Goal: Task Accomplishment & Management: Use online tool/utility

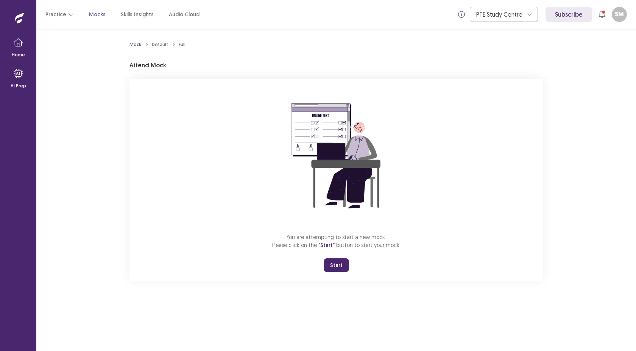
click at [333, 266] on button "Start" at bounding box center [335, 265] width 25 height 14
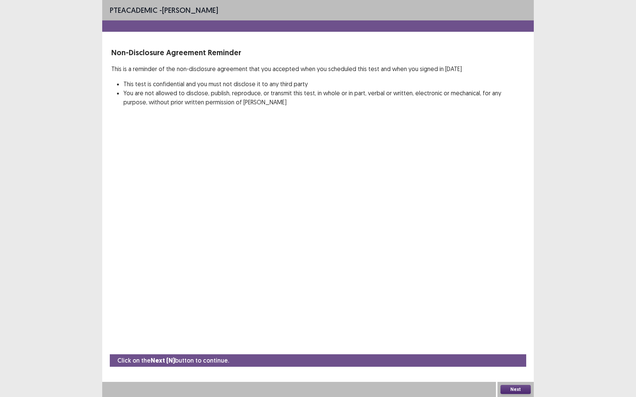
click at [510, 351] on button "Next" at bounding box center [515, 389] width 30 height 9
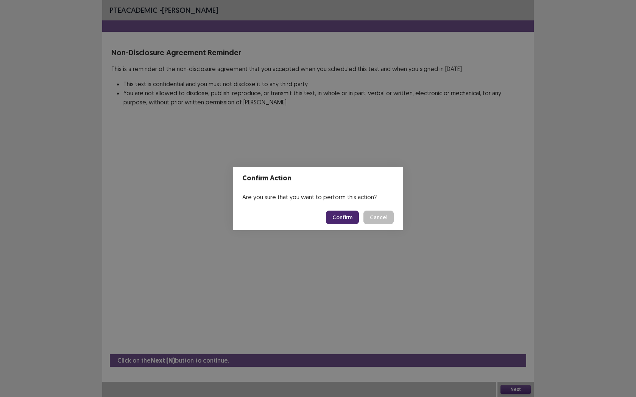
click at [337, 218] on button "Confirm" at bounding box center [342, 218] width 33 height 14
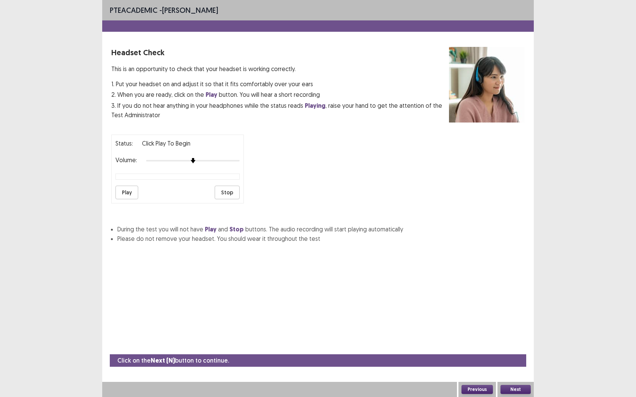
click at [127, 193] on button "Play" at bounding box center [126, 193] width 23 height 14
click at [223, 190] on button "Stop" at bounding box center [226, 193] width 25 height 14
click at [129, 191] on button "Play" at bounding box center [126, 193] width 23 height 14
click at [230, 188] on button "Stop" at bounding box center [226, 193] width 25 height 14
click at [515, 351] on button "Next" at bounding box center [515, 389] width 30 height 9
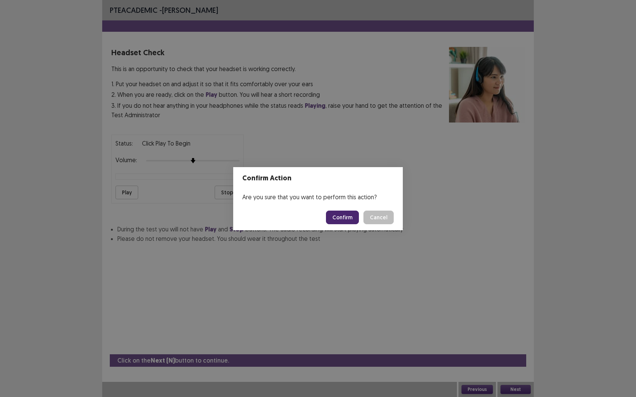
click at [339, 219] on button "Confirm" at bounding box center [342, 218] width 33 height 14
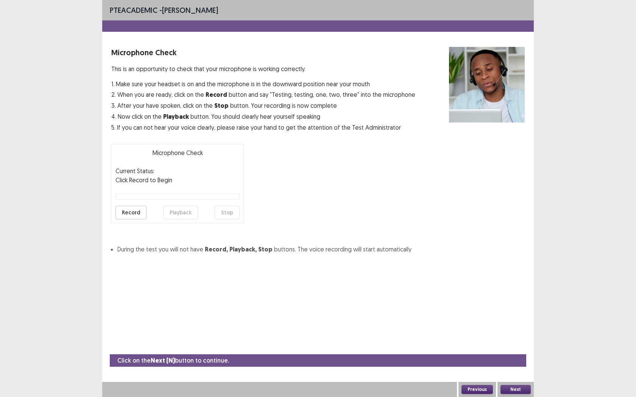
drag, startPoint x: 111, startPoint y: 68, endPoint x: 315, endPoint y: 127, distance: 212.1
click at [315, 127] on div "Microphone Check This is an opportunity to check that your microphone is workin…" at bounding box center [263, 89] width 304 height 85
click at [132, 214] on button "Record" at bounding box center [130, 213] width 31 height 14
click at [224, 215] on button "Stop" at bounding box center [226, 213] width 25 height 14
click at [179, 213] on button "Playback" at bounding box center [180, 213] width 35 height 14
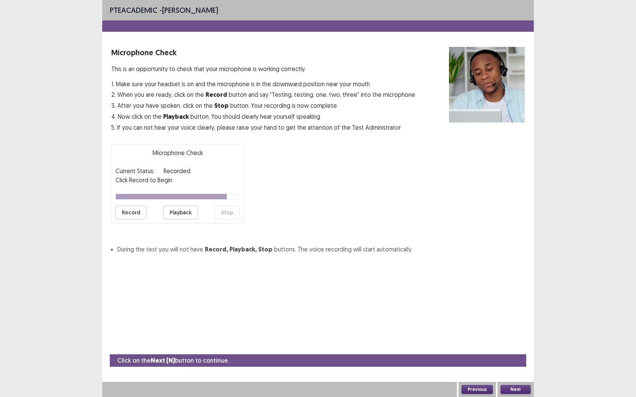
click at [518, 351] on button "Next" at bounding box center [515, 389] width 30 height 9
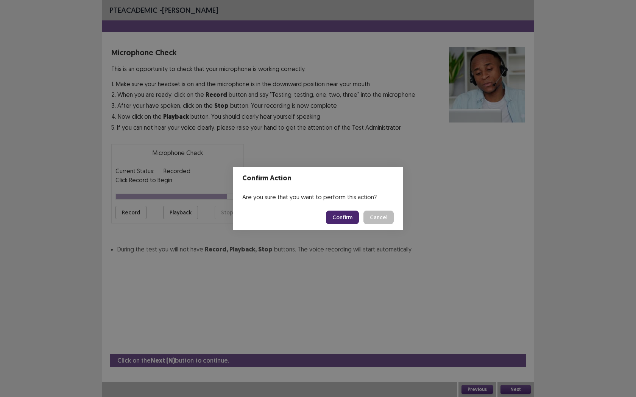
click at [348, 218] on button "Confirm" at bounding box center [342, 218] width 33 height 14
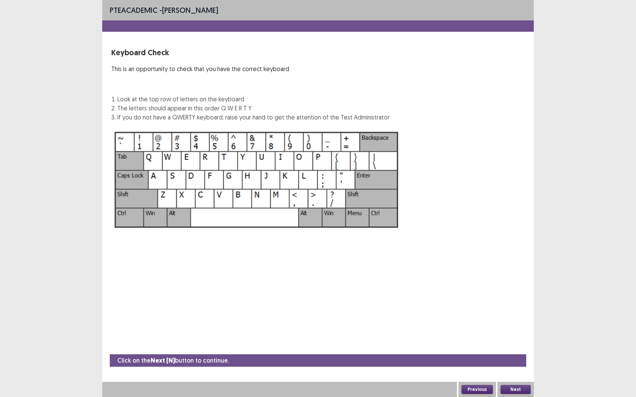
click at [518, 351] on button "Next" at bounding box center [515, 389] width 30 height 9
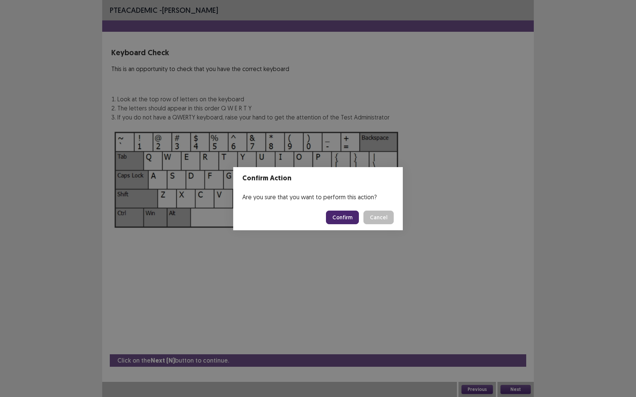
click at [346, 212] on button "Confirm" at bounding box center [342, 218] width 33 height 14
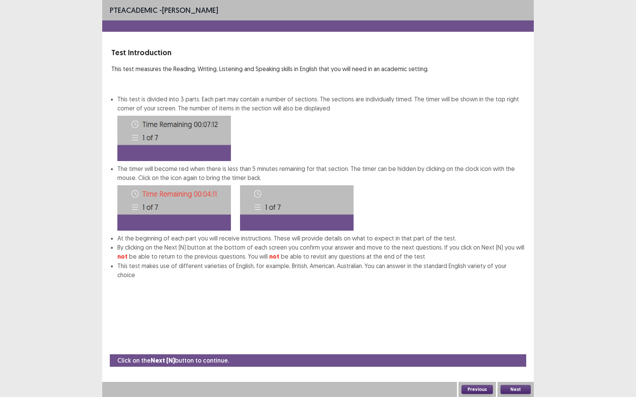
click at [513, 351] on button "Next" at bounding box center [515, 389] width 30 height 9
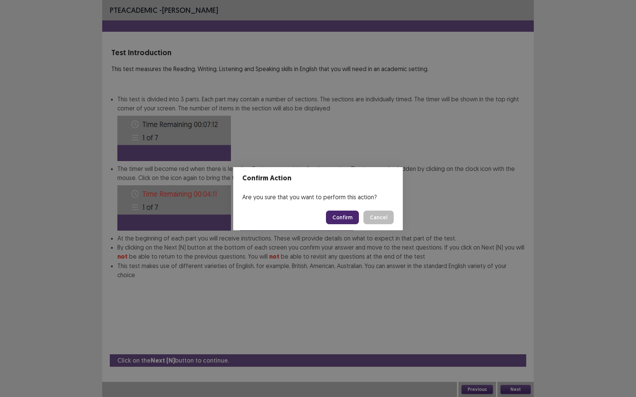
click at [339, 218] on button "Confirm" at bounding box center [342, 218] width 33 height 14
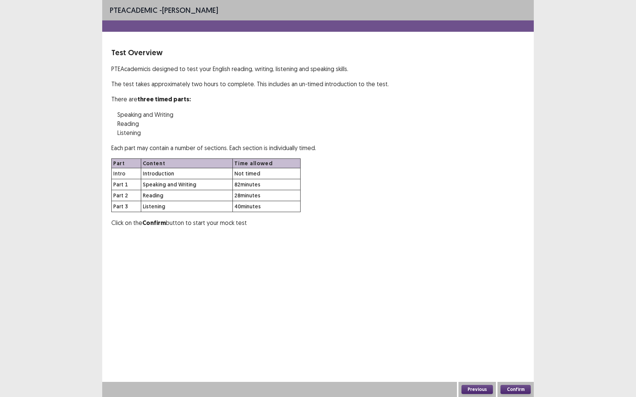
click at [513, 351] on button "Confirm" at bounding box center [515, 389] width 30 height 9
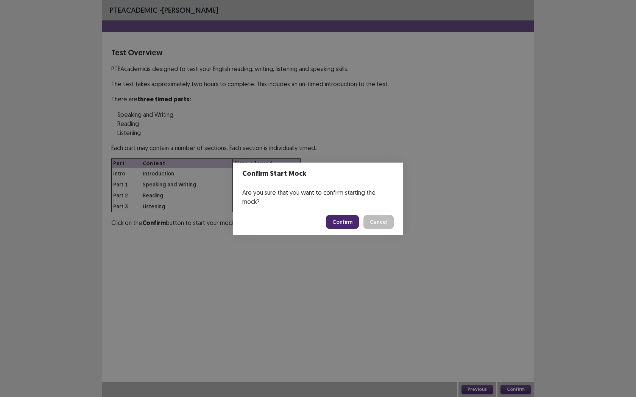
click at [340, 221] on button "Confirm" at bounding box center [342, 222] width 33 height 14
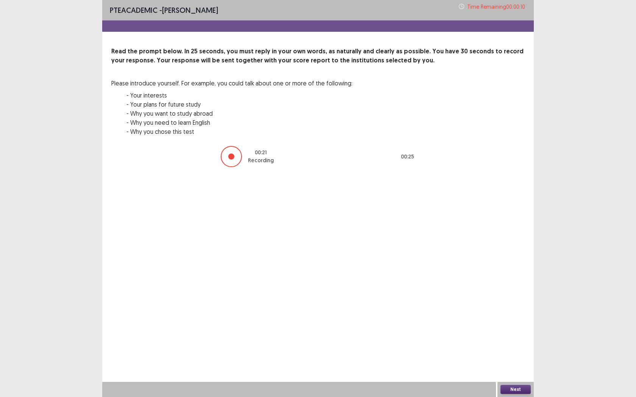
click at [508, 351] on button "Next" at bounding box center [515, 389] width 30 height 9
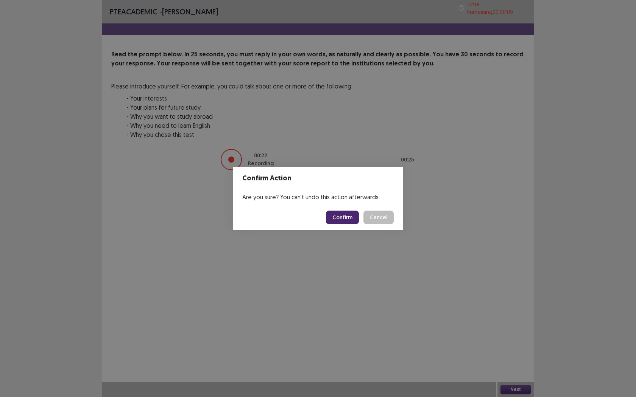
click at [338, 215] on button "Confirm" at bounding box center [342, 218] width 33 height 14
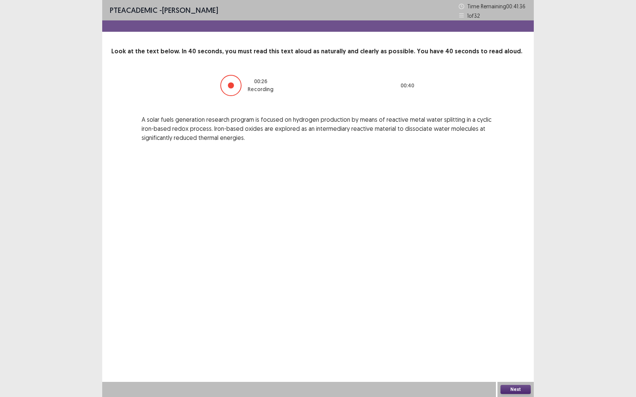
click at [505, 351] on button "Next" at bounding box center [515, 389] width 30 height 9
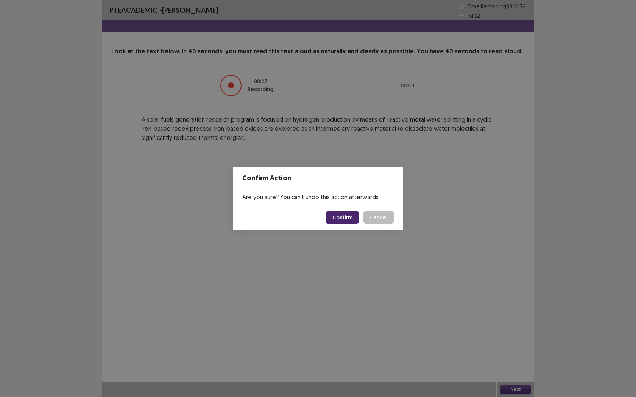
click at [338, 218] on button "Confirm" at bounding box center [342, 218] width 33 height 14
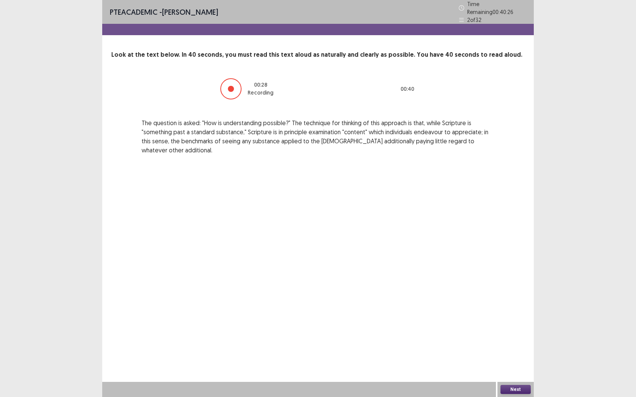
click at [506, 351] on button "Next" at bounding box center [515, 389] width 30 height 9
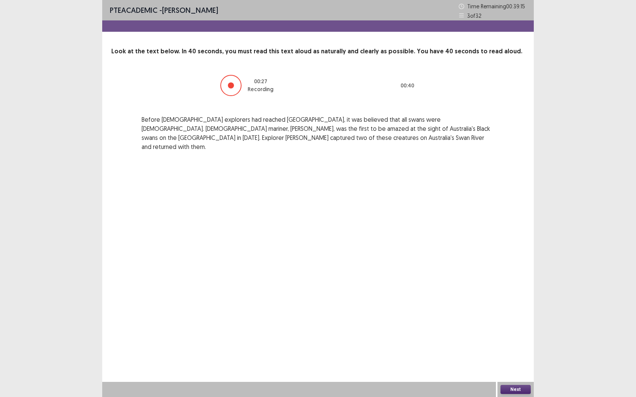
click at [513, 351] on button "Next" at bounding box center [515, 389] width 30 height 9
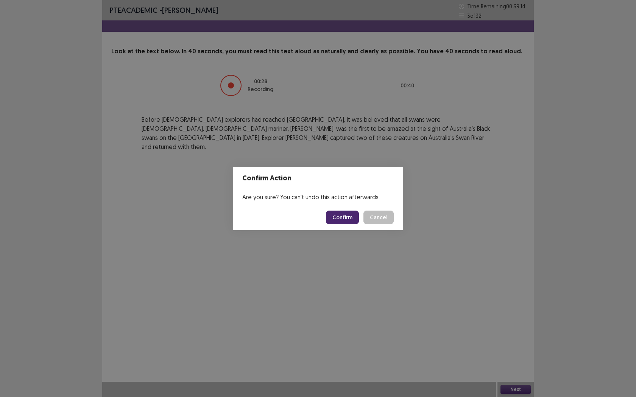
click at [337, 216] on button "Confirm" at bounding box center [342, 218] width 33 height 14
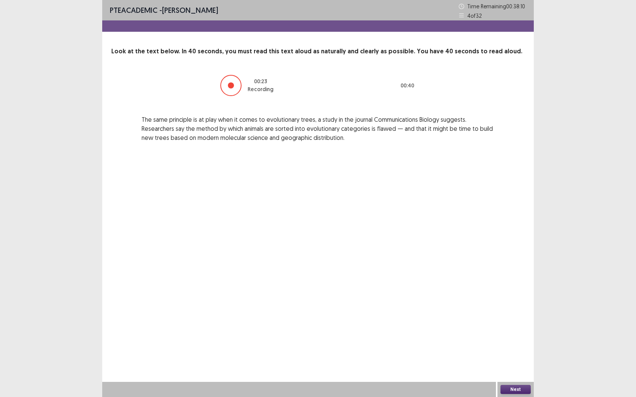
click at [518, 351] on button "Next" at bounding box center [515, 389] width 30 height 9
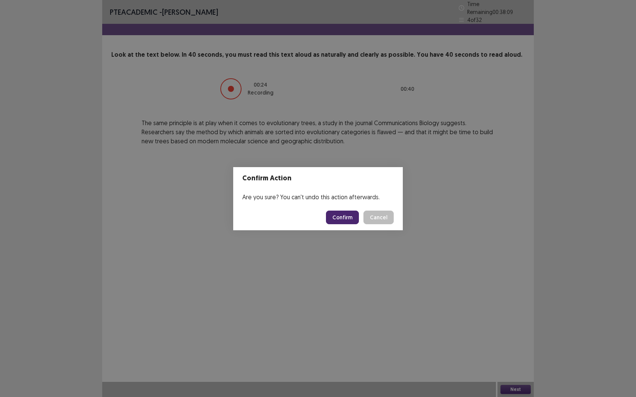
click at [346, 217] on button "Confirm" at bounding box center [342, 218] width 33 height 14
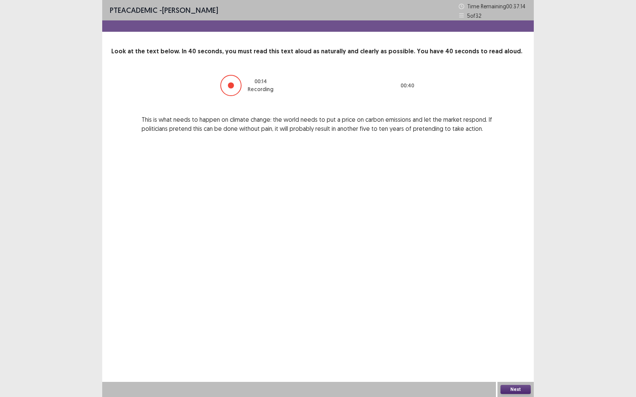
click at [512, 351] on button "Next" at bounding box center [515, 389] width 30 height 9
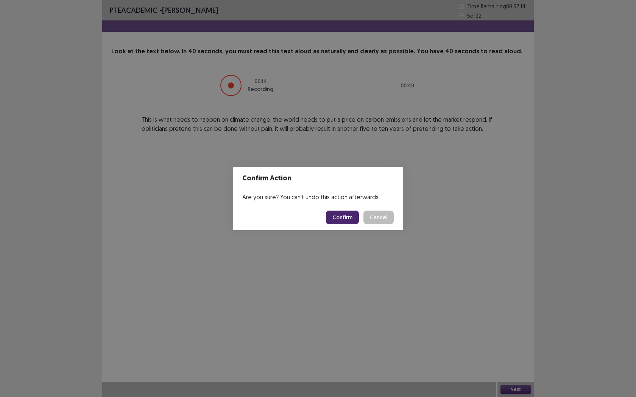
click at [344, 220] on button "Confirm" at bounding box center [342, 218] width 33 height 14
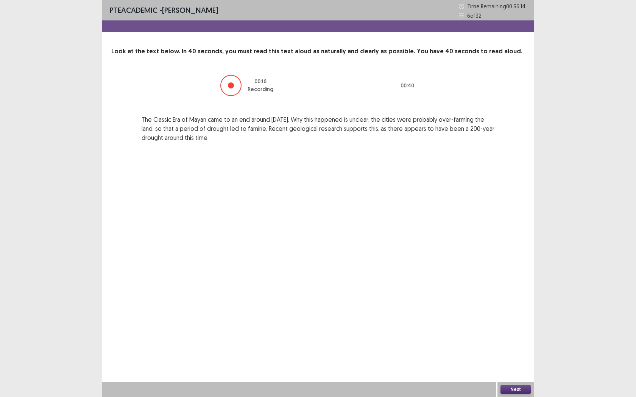
click at [528, 351] on button "Next" at bounding box center [515, 389] width 30 height 9
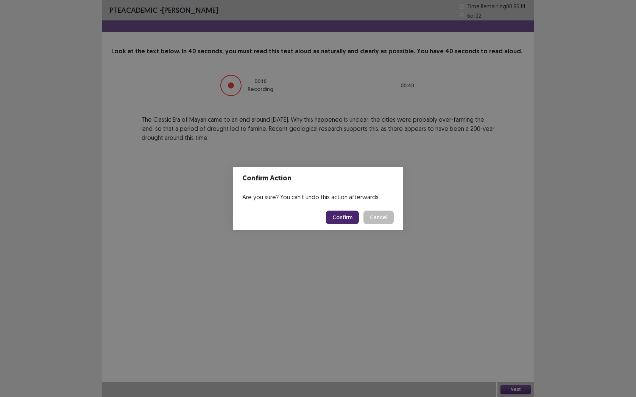
click at [348, 215] on button "Confirm" at bounding box center [342, 218] width 33 height 14
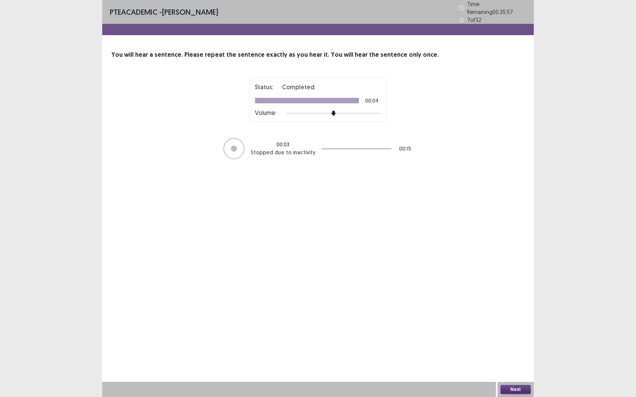
click at [517, 351] on button "Next" at bounding box center [515, 389] width 30 height 9
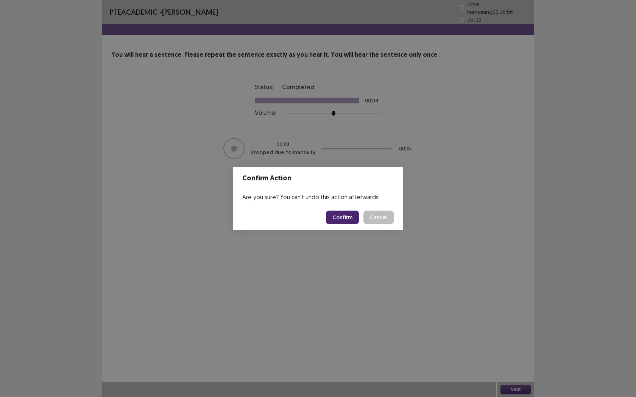
click at [347, 221] on button "Confirm" at bounding box center [342, 218] width 33 height 14
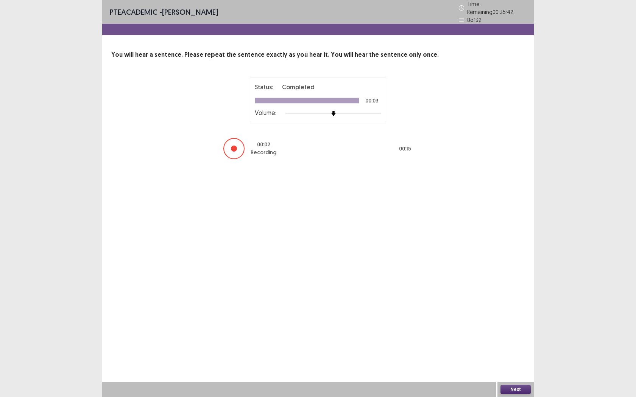
click at [522, 351] on button "Next" at bounding box center [515, 389] width 30 height 9
click at [351, 224] on footer "Confirm Cancel" at bounding box center [317, 218] width 169 height 26
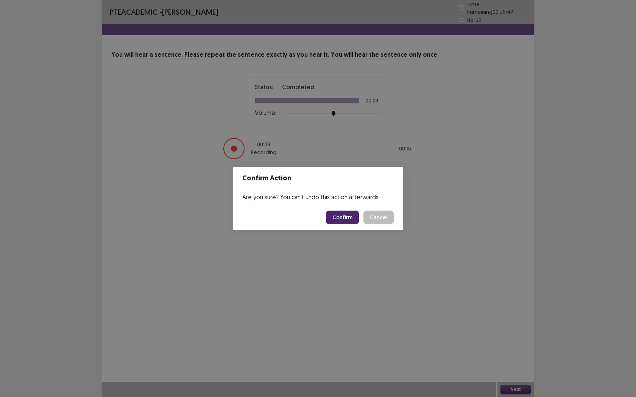
click at [351, 224] on footer "Confirm Cancel" at bounding box center [317, 218] width 169 height 26
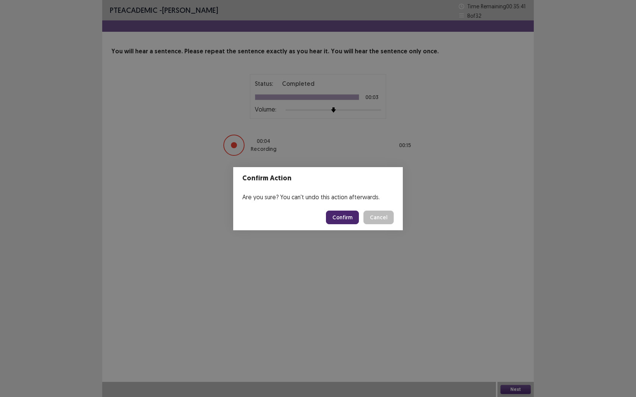
click at [351, 219] on button "Confirm" at bounding box center [342, 218] width 33 height 14
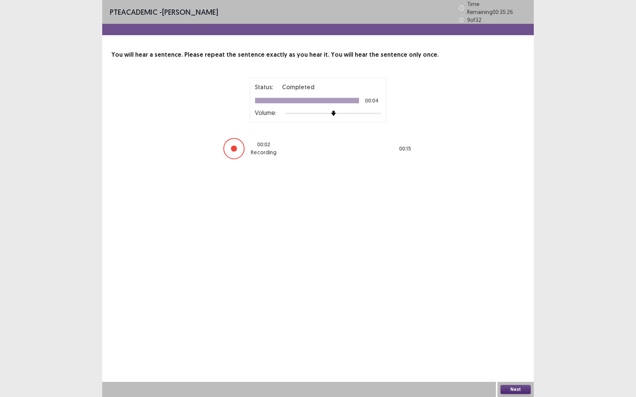
click at [508, 351] on button "Next" at bounding box center [515, 389] width 30 height 9
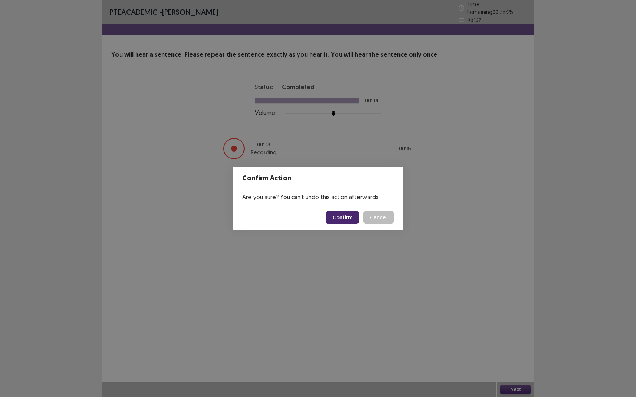
click at [339, 216] on button "Confirm" at bounding box center [342, 218] width 33 height 14
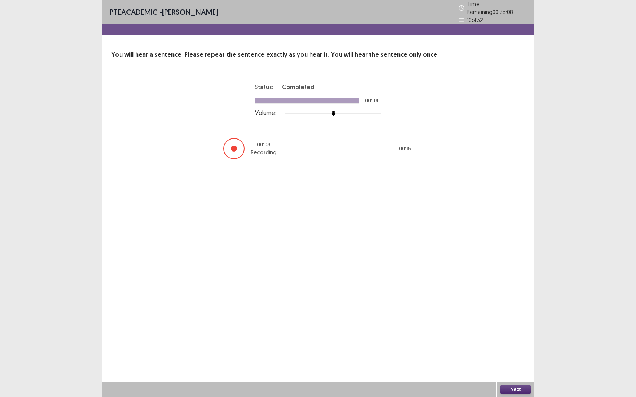
click at [514, 351] on button "Next" at bounding box center [515, 389] width 30 height 9
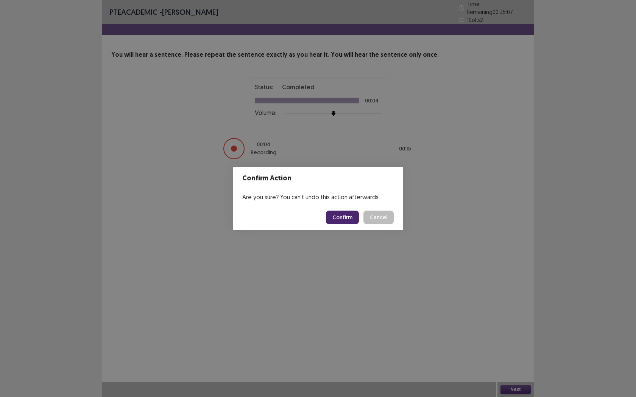
click at [359, 223] on button "Confirm" at bounding box center [342, 218] width 33 height 14
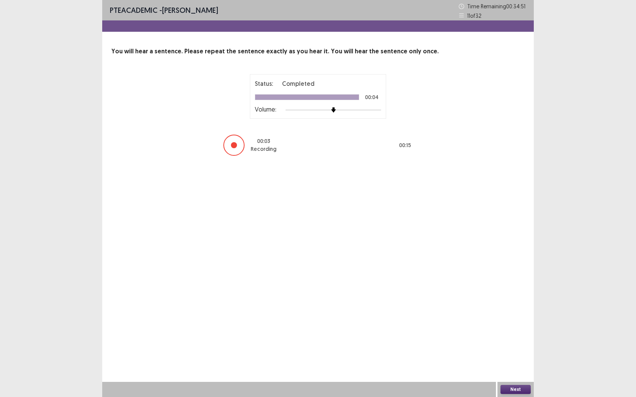
click at [520, 351] on button "Next" at bounding box center [515, 389] width 30 height 9
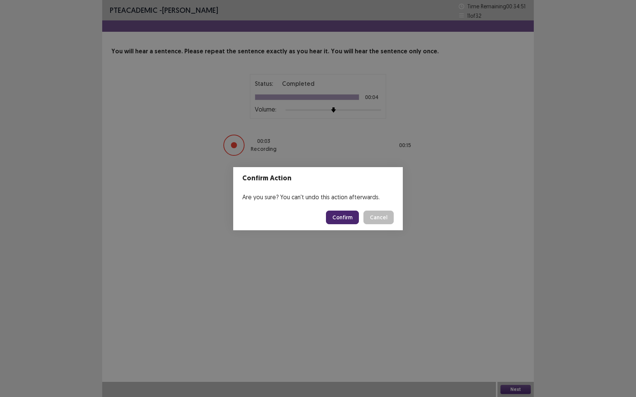
click at [353, 211] on button "Confirm" at bounding box center [342, 218] width 33 height 14
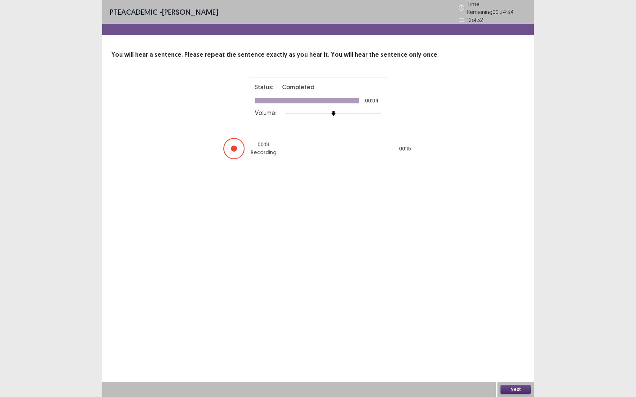
click at [520, 351] on button "Next" at bounding box center [515, 389] width 30 height 9
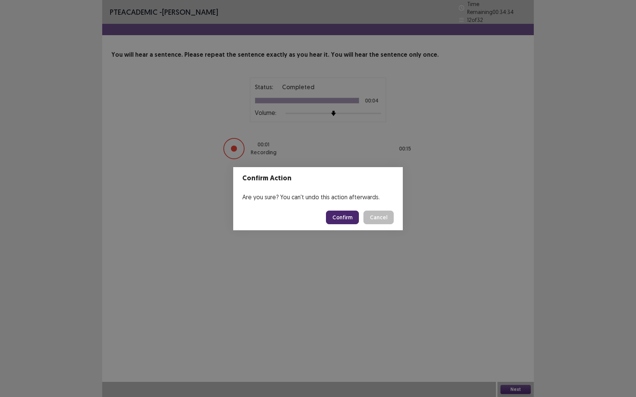
click at [340, 212] on button "Confirm" at bounding box center [342, 218] width 33 height 14
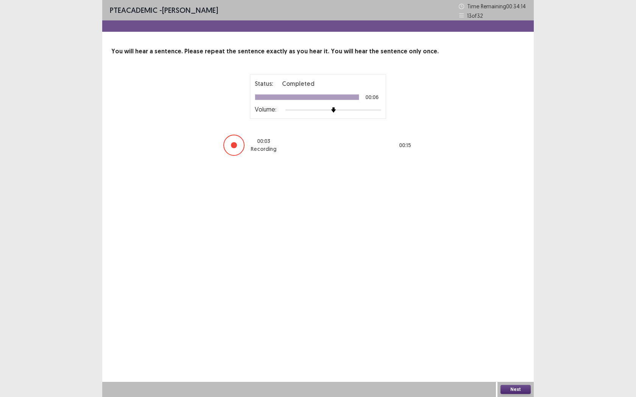
click at [510, 351] on button "Next" at bounding box center [515, 389] width 30 height 9
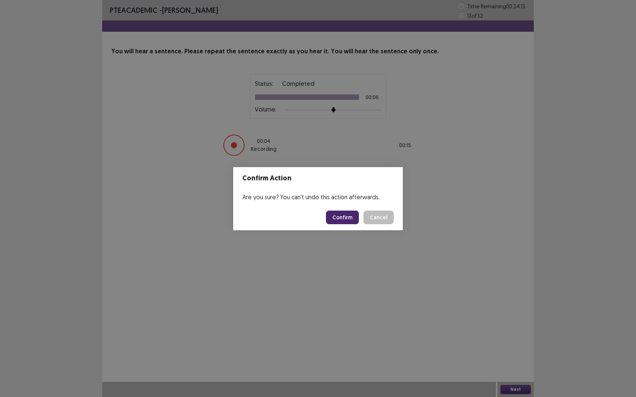
click at [346, 218] on button "Confirm" at bounding box center [342, 218] width 33 height 14
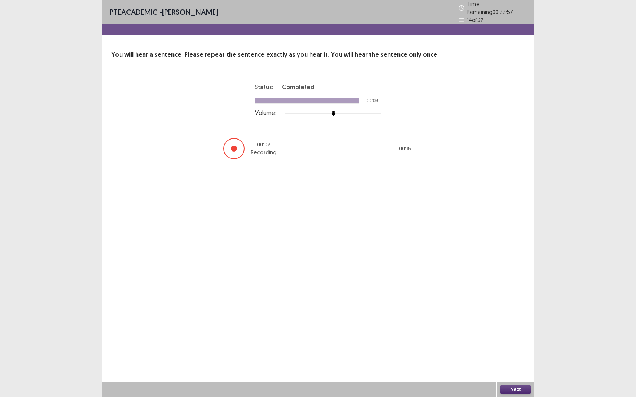
click at [519, 351] on button "Next" at bounding box center [515, 389] width 30 height 9
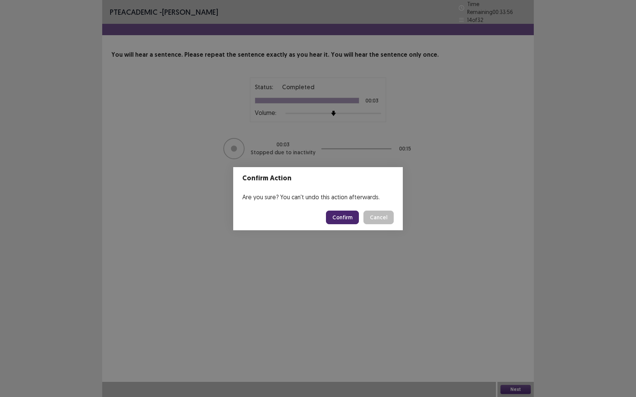
click at [339, 219] on button "Confirm" at bounding box center [342, 218] width 33 height 14
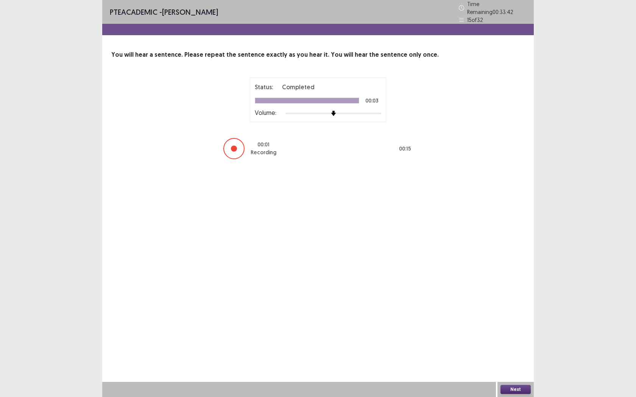
click at [514, 351] on button "Next" at bounding box center [515, 389] width 30 height 9
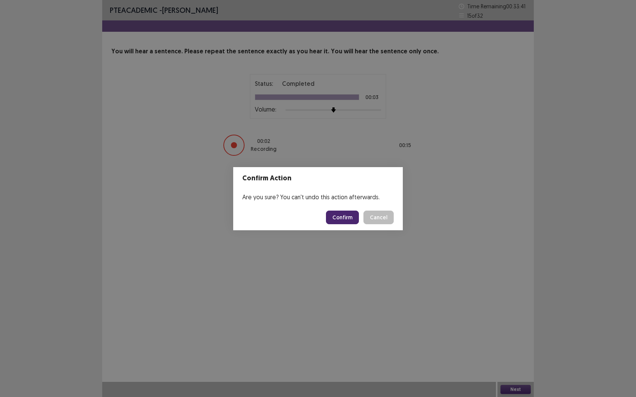
click at [343, 219] on button "Confirm" at bounding box center [342, 218] width 33 height 14
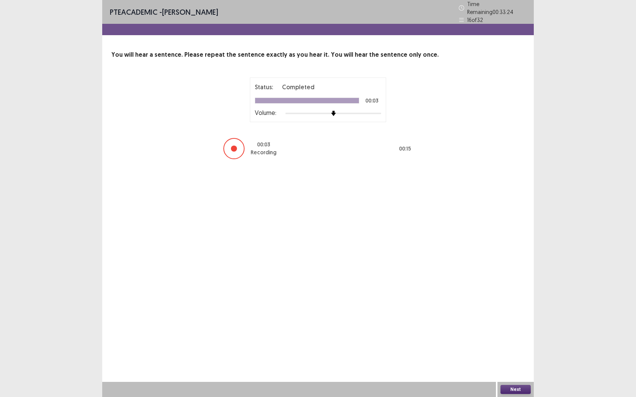
click at [526, 351] on button "Next" at bounding box center [515, 389] width 30 height 9
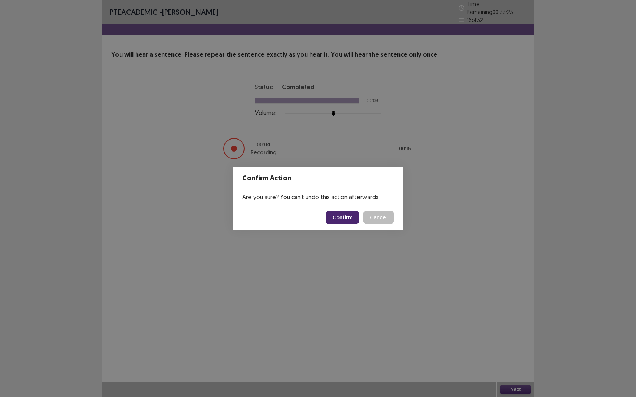
click at [340, 217] on button "Confirm" at bounding box center [342, 218] width 33 height 14
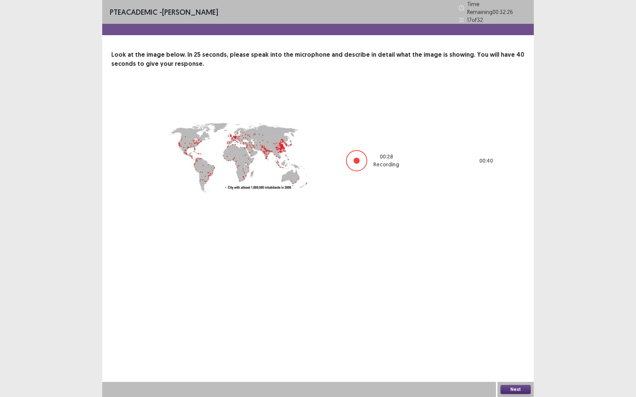
click at [524, 351] on button "Next" at bounding box center [515, 389] width 30 height 9
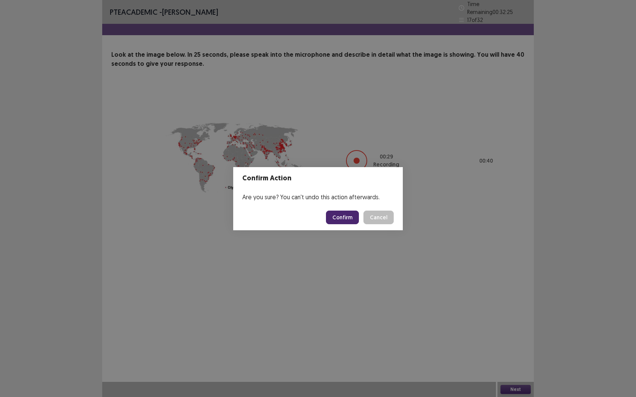
click at [340, 220] on button "Confirm" at bounding box center [342, 218] width 33 height 14
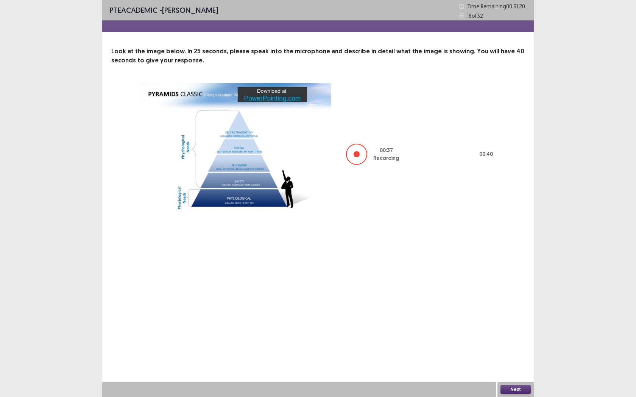
click at [506, 351] on button "Next" at bounding box center [515, 389] width 30 height 9
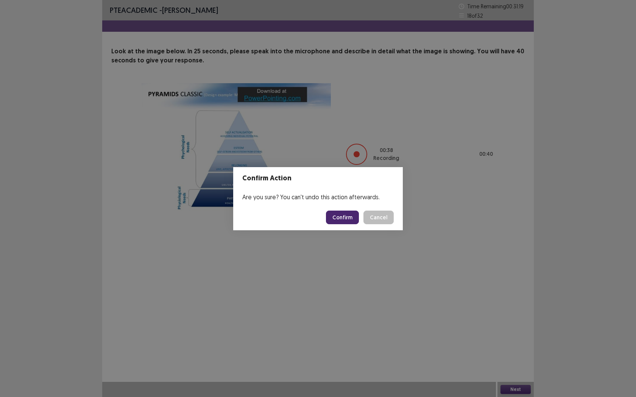
click at [339, 217] on button "Confirm" at bounding box center [342, 218] width 33 height 14
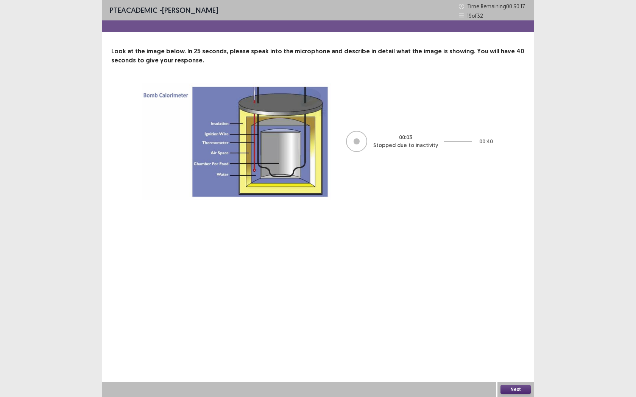
click at [354, 140] on div at bounding box center [356, 141] width 6 height 6
click at [520, 387] on button "Next" at bounding box center [515, 389] width 30 height 9
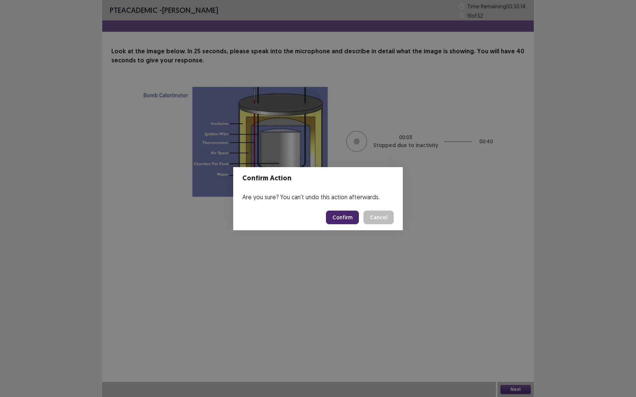
click at [336, 218] on button "Confirm" at bounding box center [342, 218] width 33 height 14
